Goal: Task Accomplishment & Management: Use online tool/utility

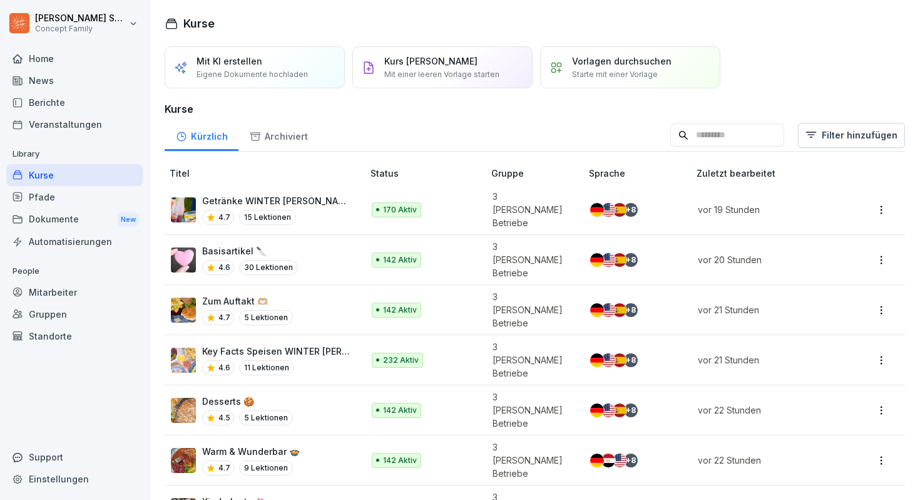
click at [65, 96] on div "Berichte" at bounding box center [74, 102] width 136 height 22
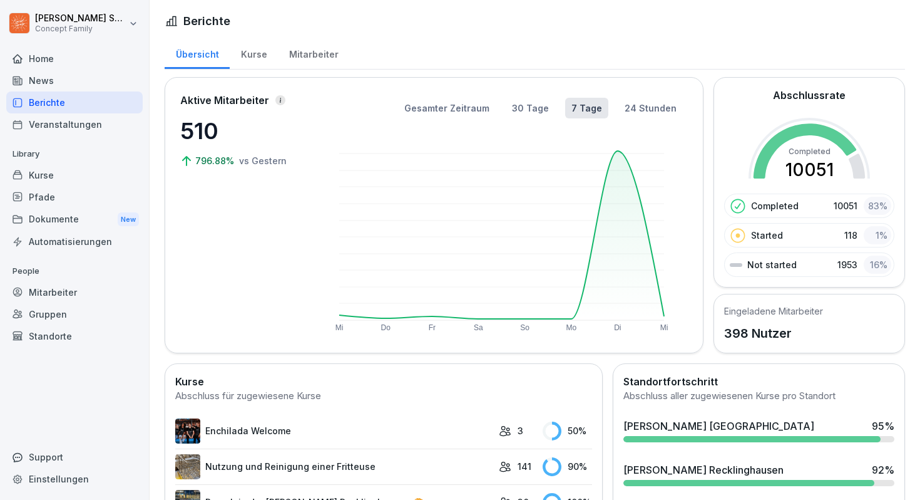
click at [259, 58] on div "Kurse" at bounding box center [254, 53] width 48 height 32
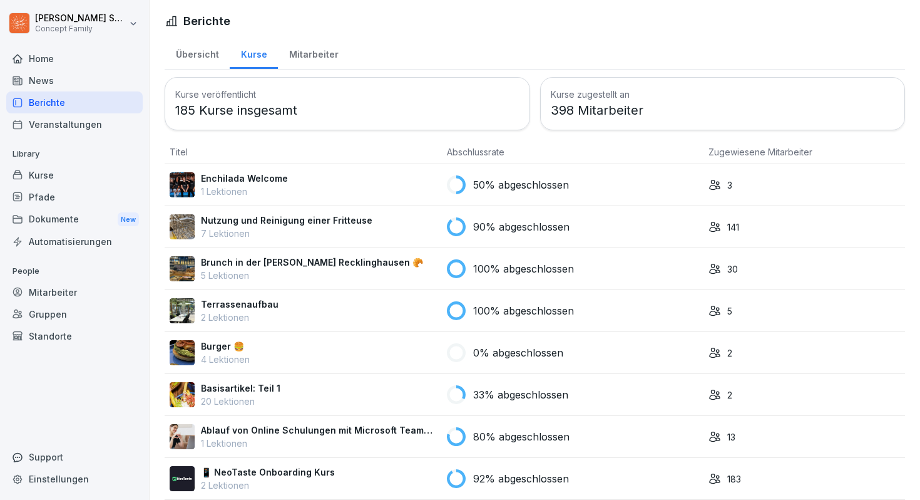
click at [307, 59] on div "Mitarbeiter" at bounding box center [313, 53] width 71 height 32
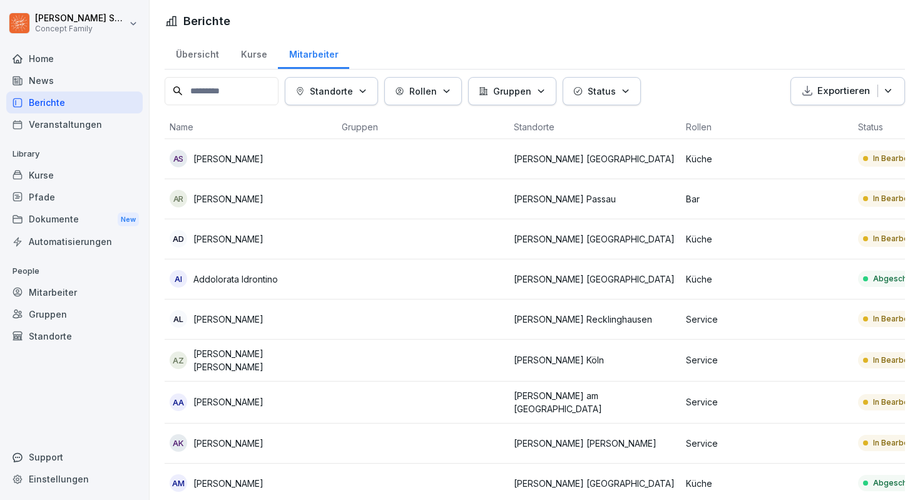
click at [342, 101] on button "Standorte" at bounding box center [331, 91] width 93 height 28
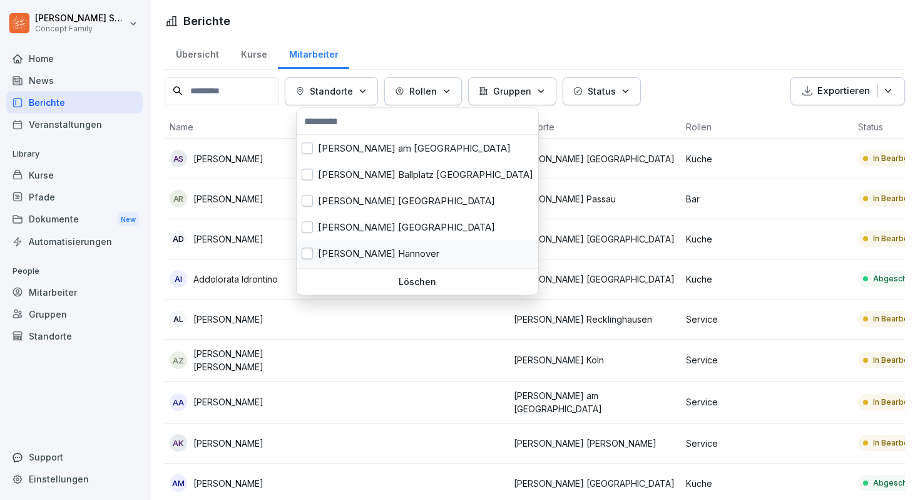
click at [374, 252] on div "[PERSON_NAME] Hannover" at bounding box center [418, 253] width 242 height 26
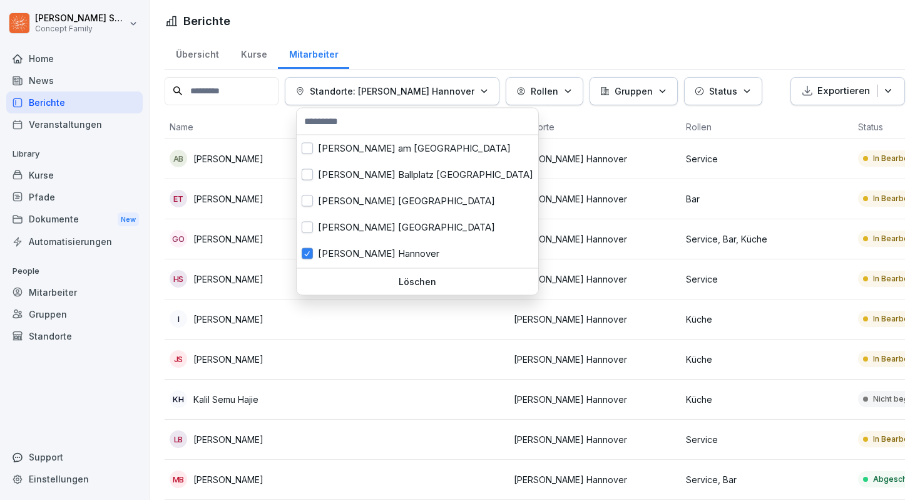
click at [442, 34] on html "[PERSON_NAME] Concept Family Home News Berichte Veranstaltungen Library Kurse P…" at bounding box center [460, 250] width 920 height 500
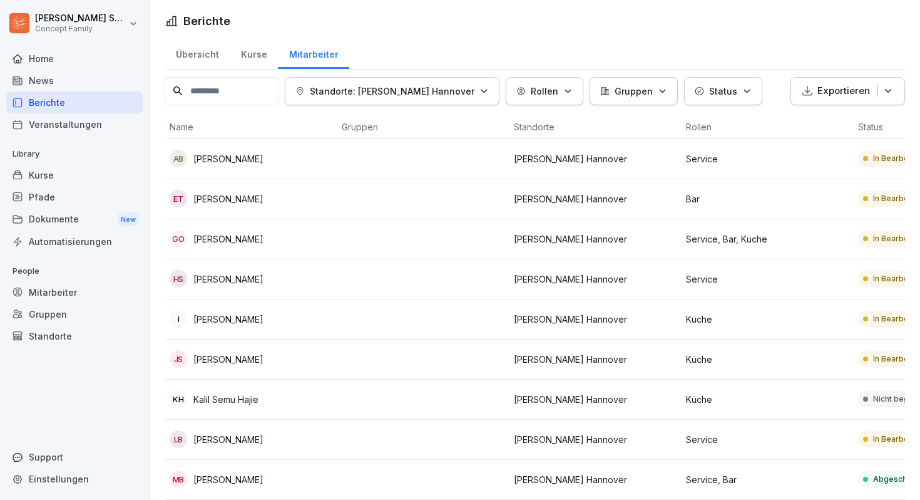
click at [836, 88] on p "Exportieren" at bounding box center [844, 91] width 53 height 14
click at [838, 136] on p "Als CSV Datei exportieren" at bounding box center [840, 141] width 108 height 11
